Goal: Task Accomplishment & Management: Manage account settings

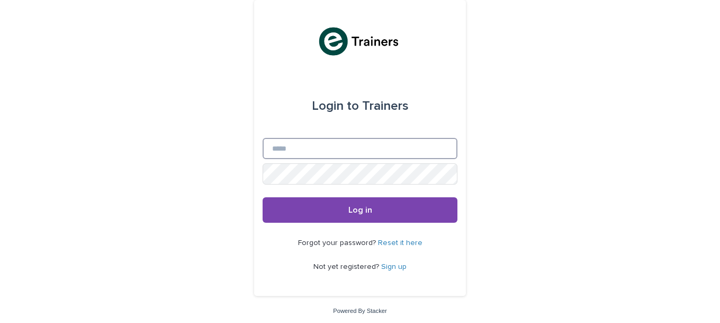
click at [291, 139] on input "Email" at bounding box center [360, 148] width 195 height 21
type input "**********"
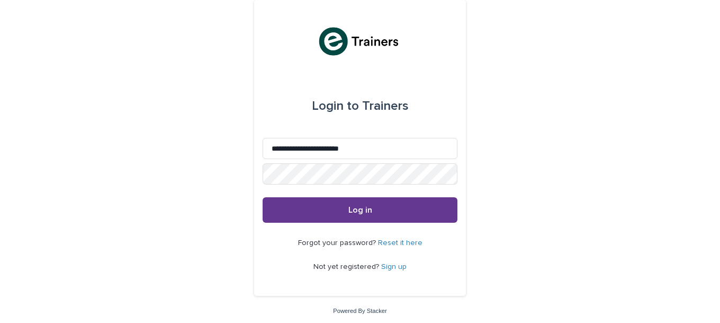
click at [355, 209] on span "Log in" at bounding box center [360, 209] width 24 height 8
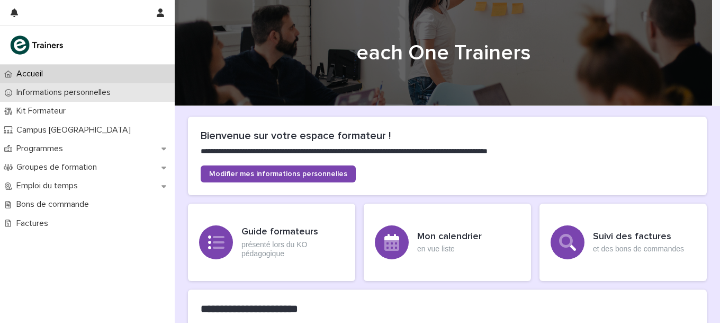
click at [75, 96] on p "Informations personnelles" at bounding box center [65, 92] width 107 height 10
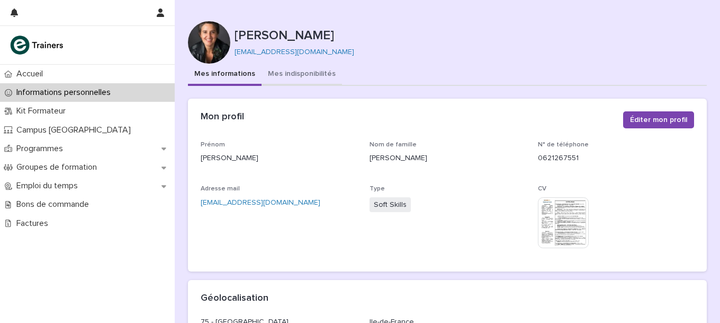
click at [295, 70] on button "Mes indisponibilités" at bounding box center [302, 75] width 81 height 22
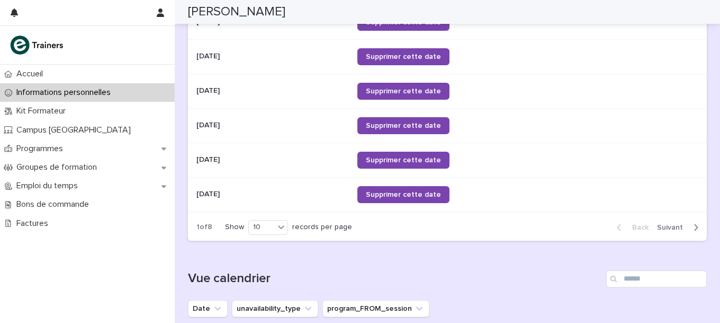
scroll to position [609, 0]
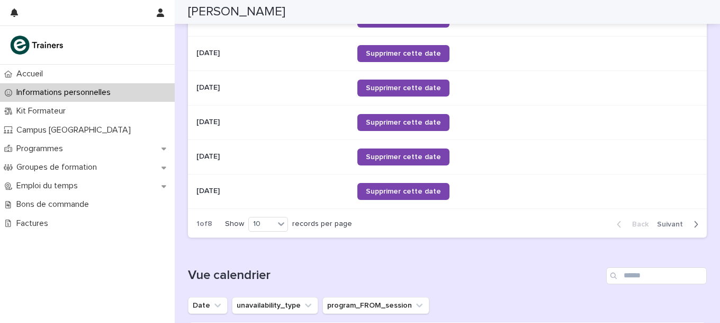
click at [666, 221] on span "Next" at bounding box center [673, 223] width 32 height 7
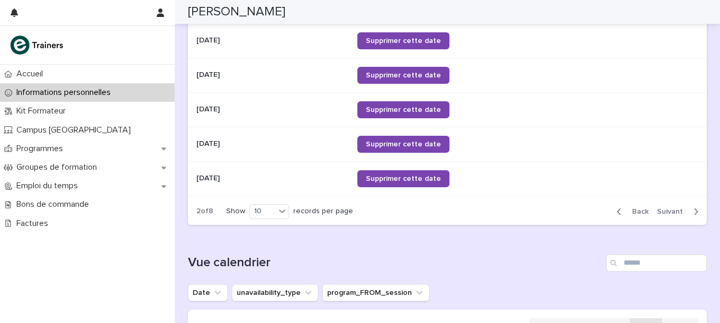
scroll to position [621, 0]
click at [665, 210] on span "Next" at bounding box center [673, 211] width 32 height 7
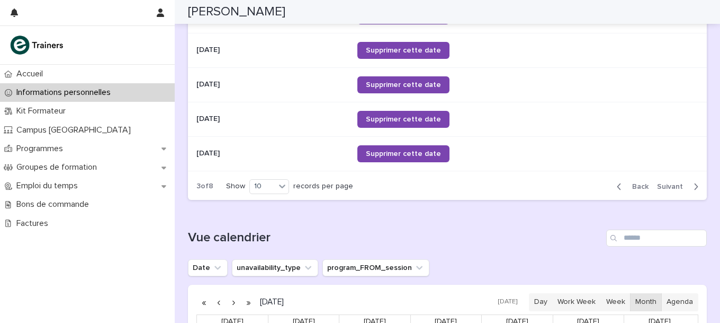
scroll to position [648, 0]
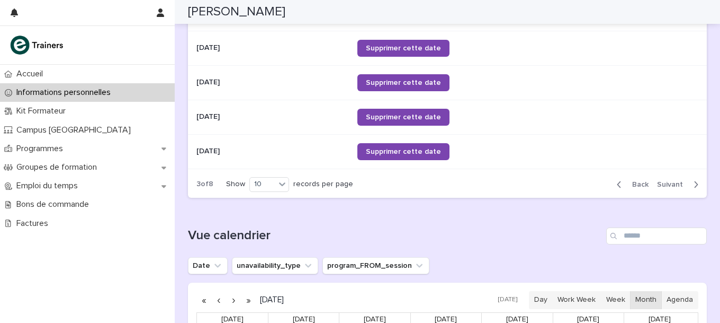
click at [668, 181] on span "Next" at bounding box center [673, 184] width 32 height 7
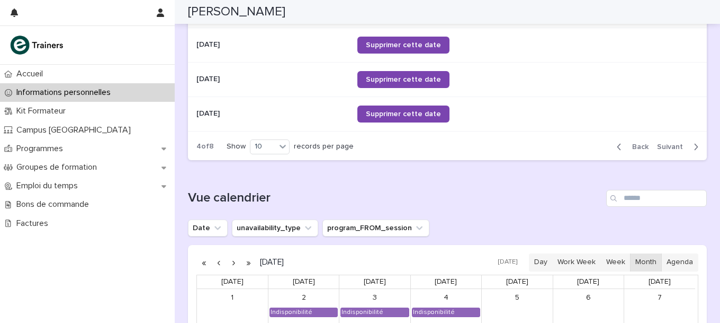
scroll to position [697, 0]
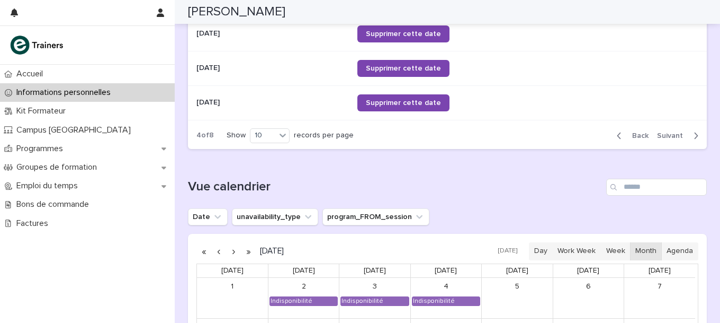
click at [631, 132] on span "Back" at bounding box center [637, 135] width 23 height 7
click at [634, 132] on span "Back" at bounding box center [637, 135] width 23 height 7
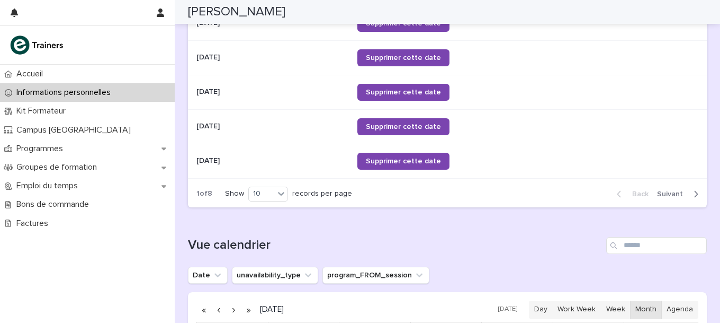
scroll to position [643, 0]
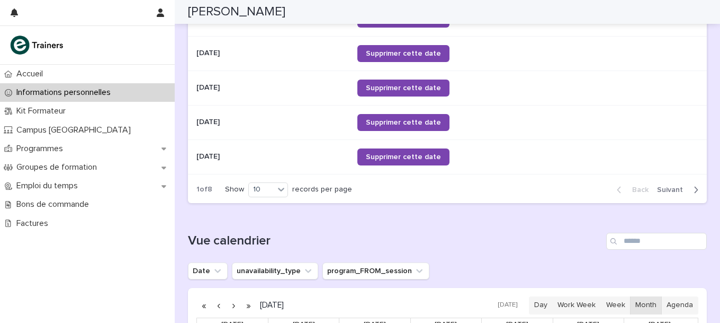
click at [662, 187] on span "Next" at bounding box center [673, 189] width 32 height 7
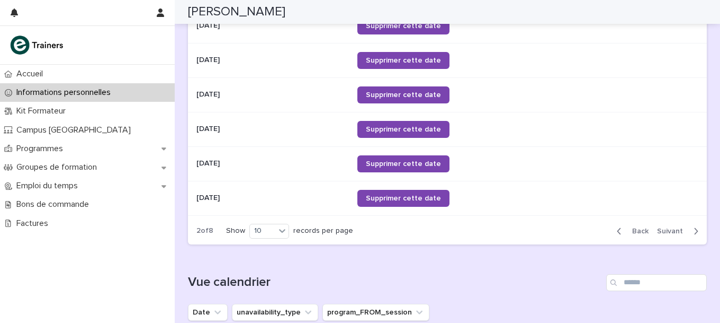
scroll to position [652, 0]
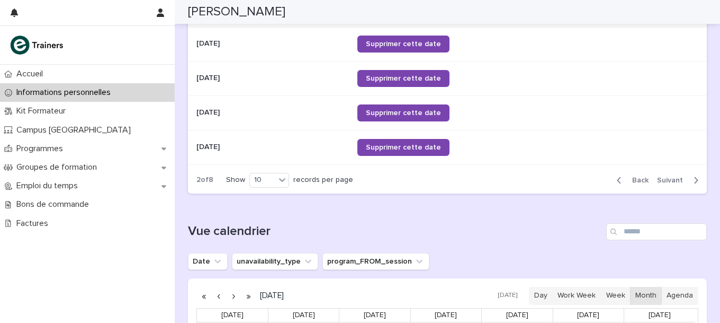
click at [660, 176] on span "Next" at bounding box center [673, 179] width 32 height 7
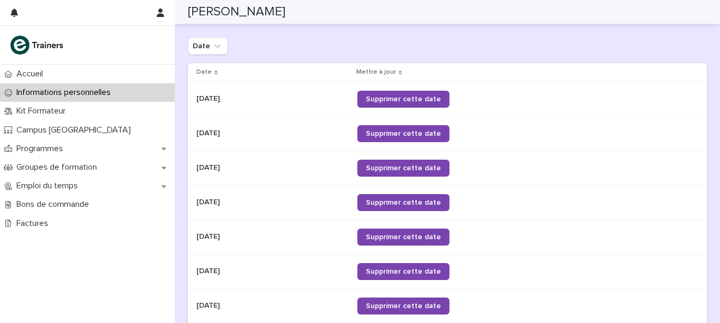
scroll to position [388, 0]
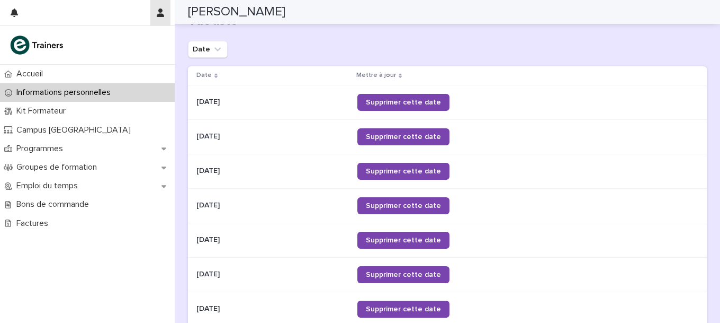
click at [158, 12] on icon "button" at bounding box center [160, 12] width 7 height 8
click at [113, 42] on p "Log Out" at bounding box center [129, 45] width 67 height 18
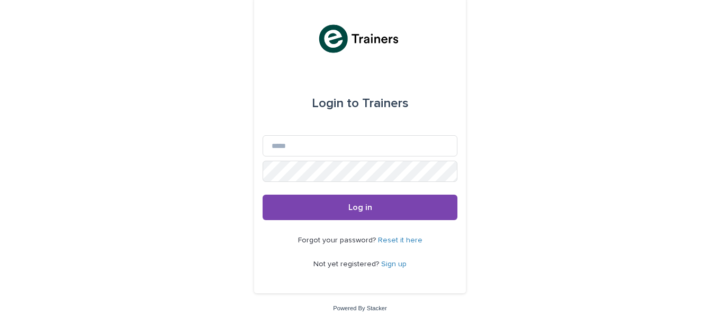
scroll to position [2, 0]
